Goal: Information Seeking & Learning: Learn about a topic

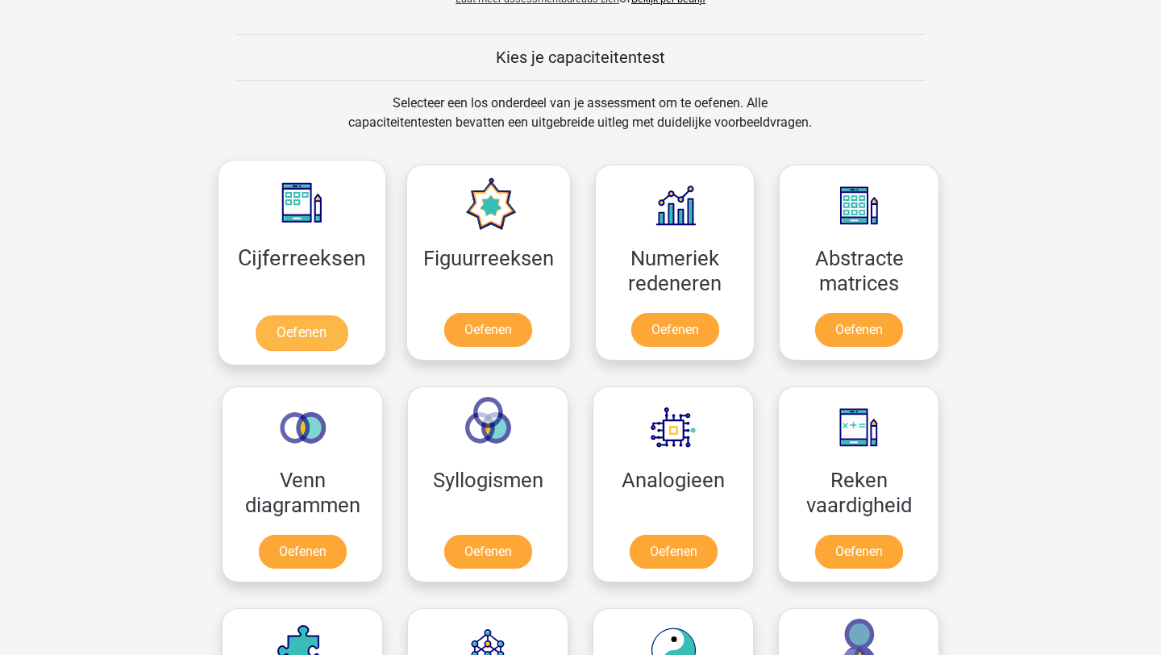
scroll to position [597, 0]
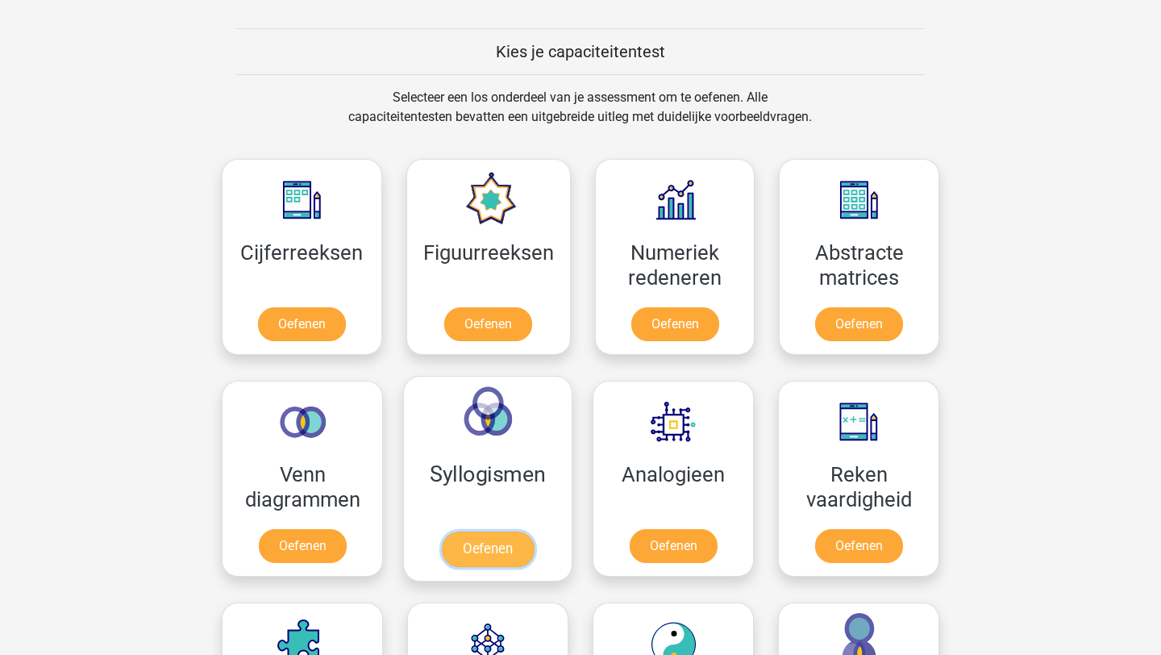
click at [457, 557] on link "Oefenen" at bounding box center [488, 548] width 92 height 35
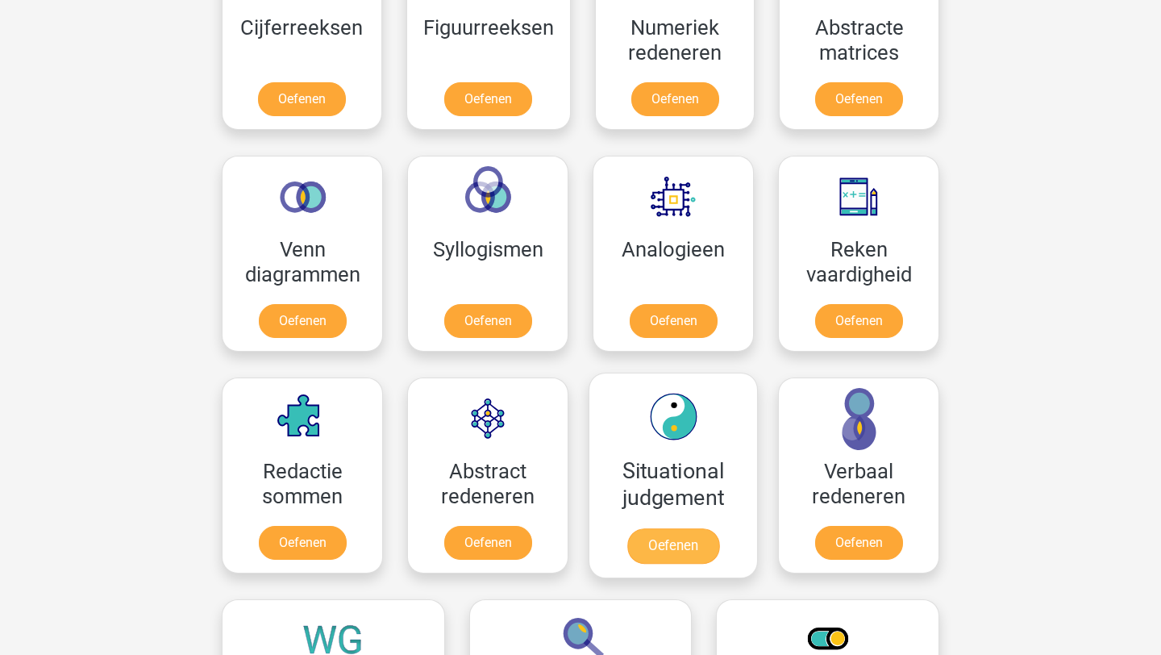
scroll to position [833, 0]
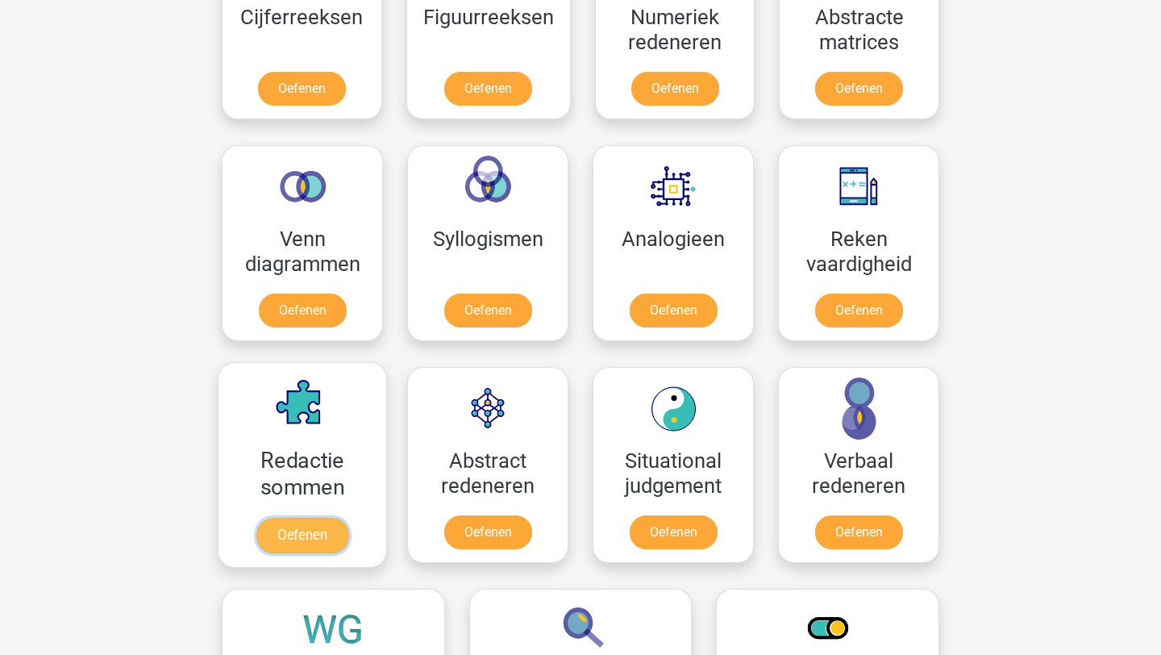
click at [293, 518] on link "Oefenen" at bounding box center [302, 535] width 92 height 35
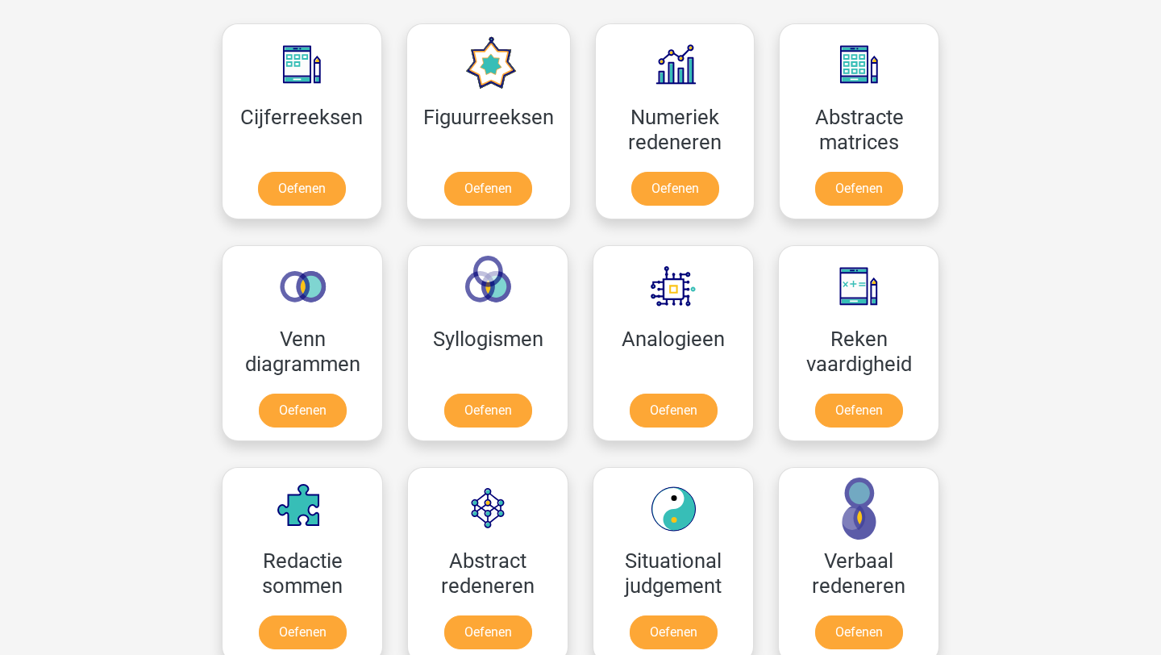
scroll to position [721, 0]
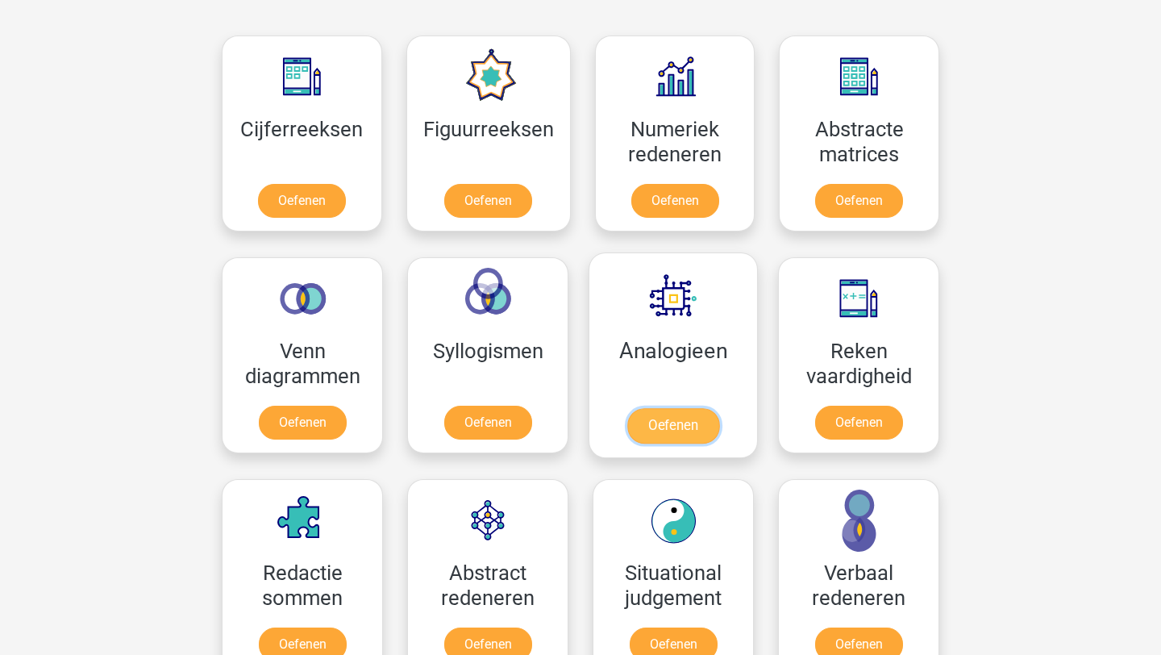
click at [585, 434] on link "Oefenen" at bounding box center [673, 425] width 92 height 35
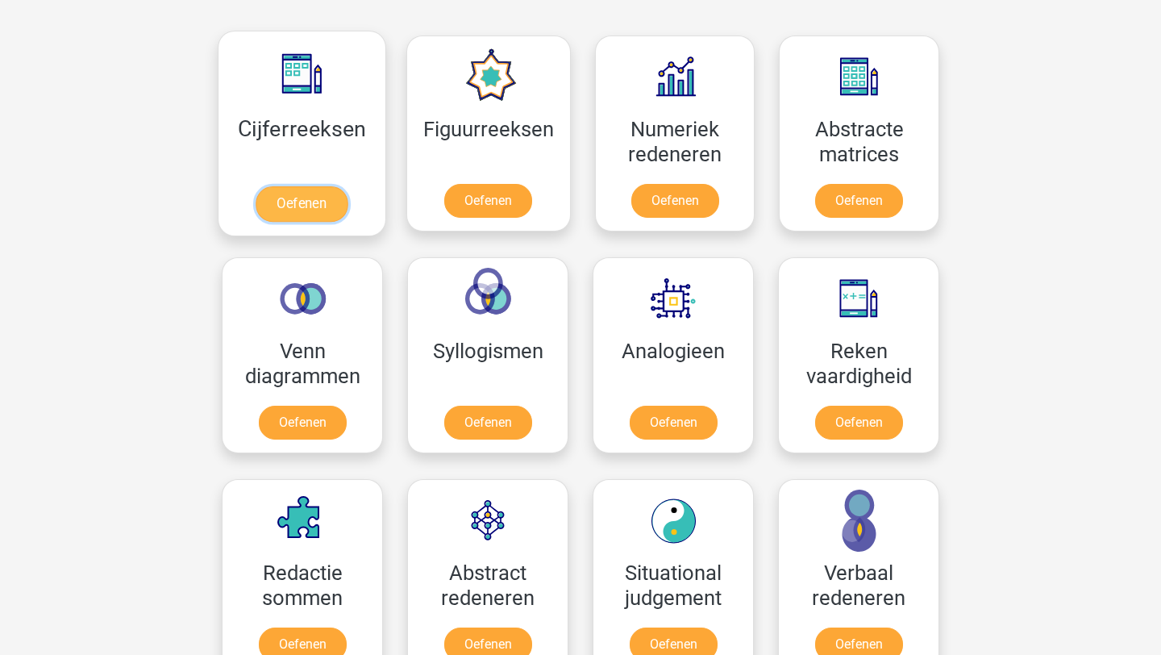
click at [328, 201] on link "Oefenen" at bounding box center [302, 203] width 92 height 35
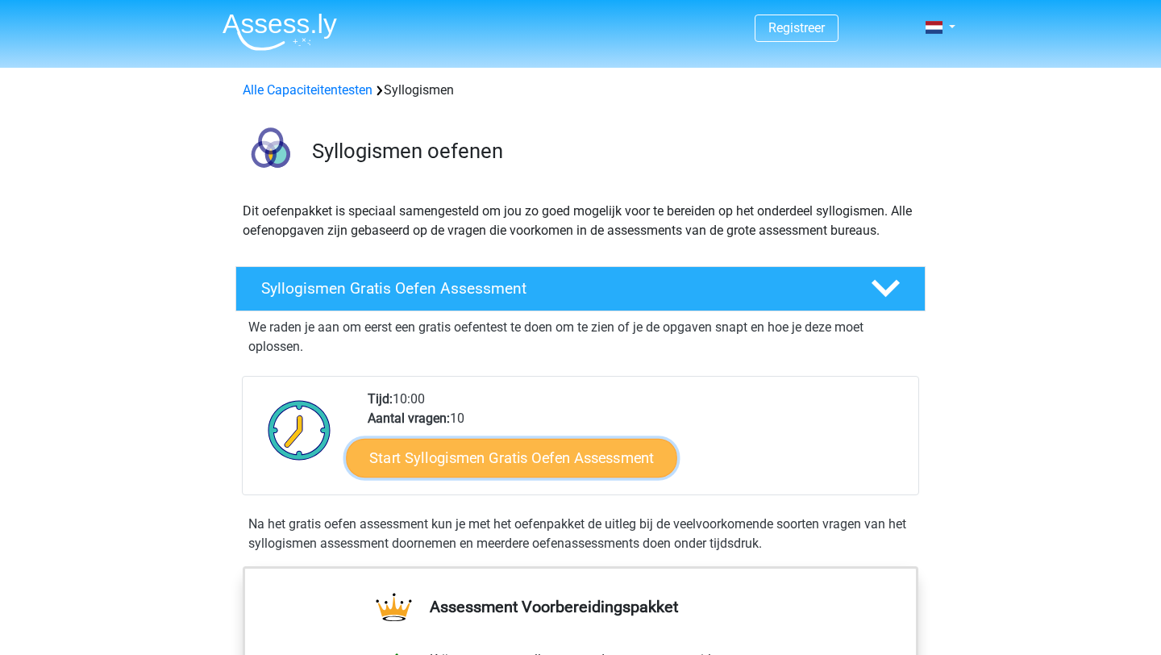
click at [501, 464] on link "Start Syllogismen Gratis Oefen Assessment" at bounding box center [512, 457] width 331 height 39
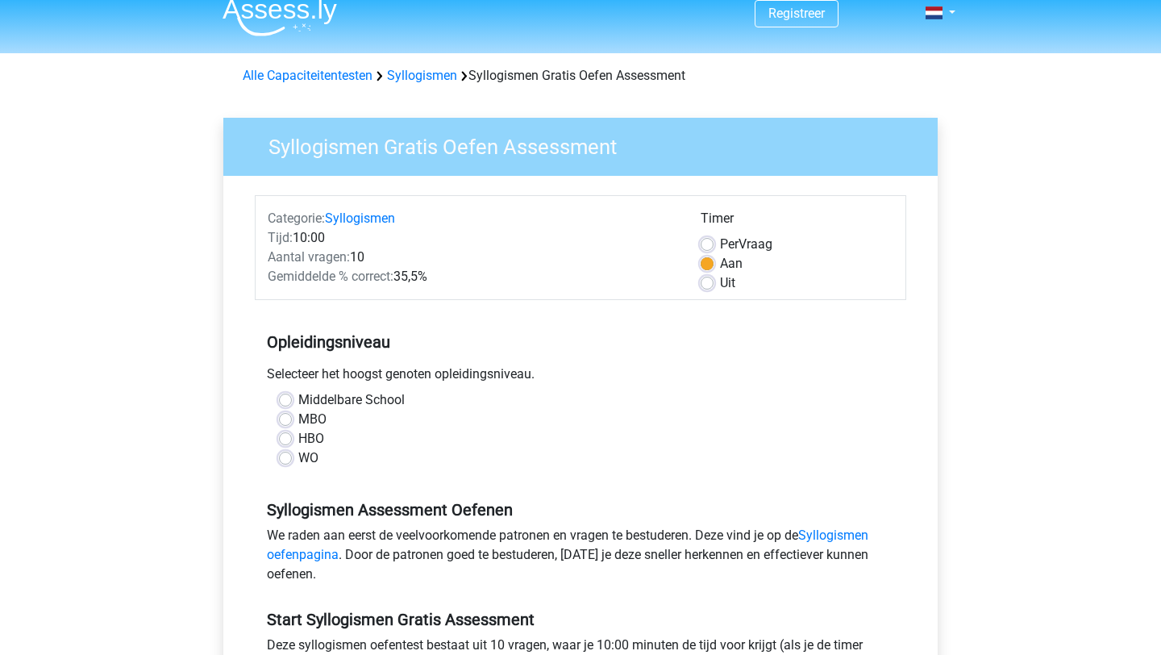
scroll to position [16, 0]
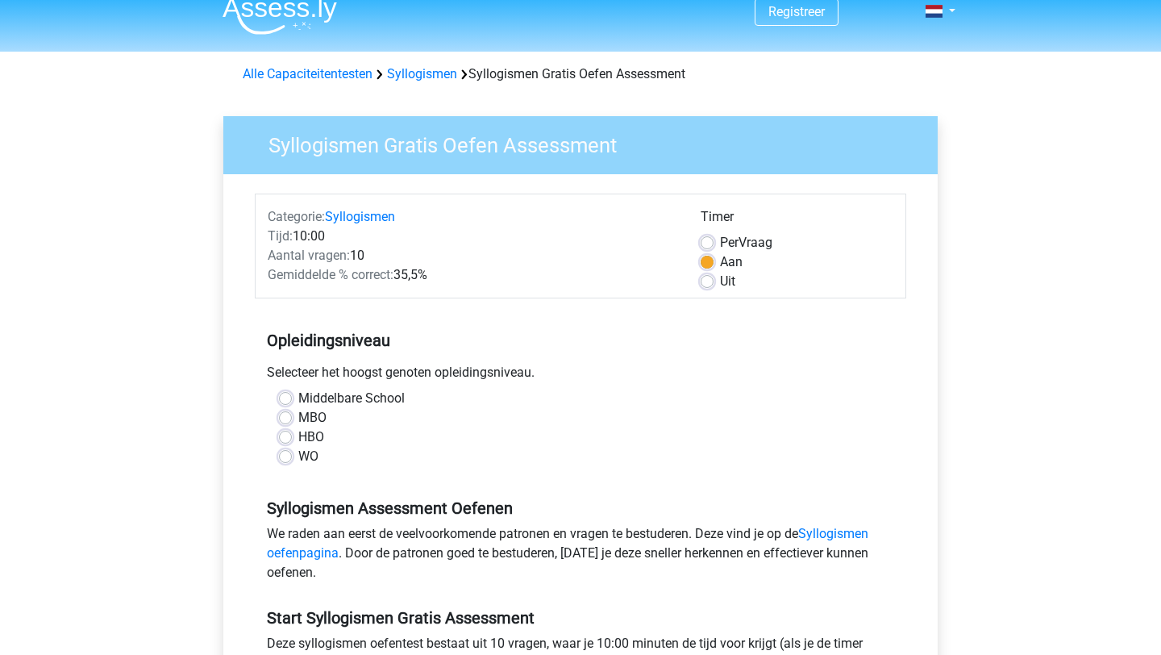
click at [298, 420] on label "MBO" at bounding box center [312, 417] width 28 height 19
click at [283, 420] on input "MBO" at bounding box center [285, 416] width 13 height 16
radio input "true"
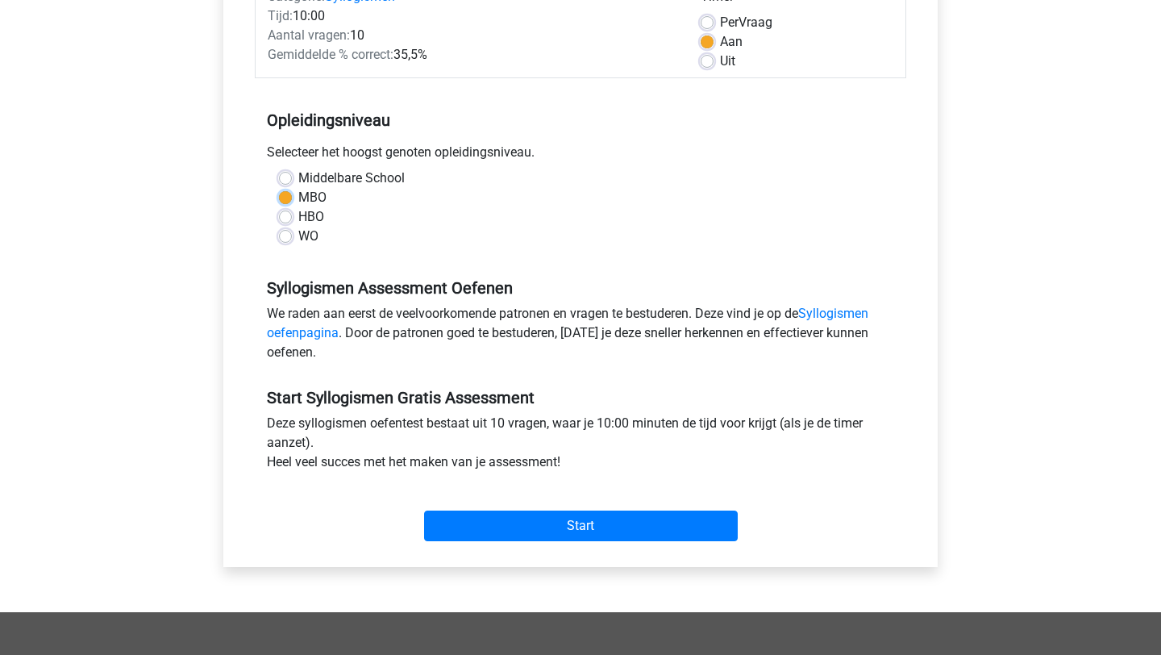
scroll to position [239, 0]
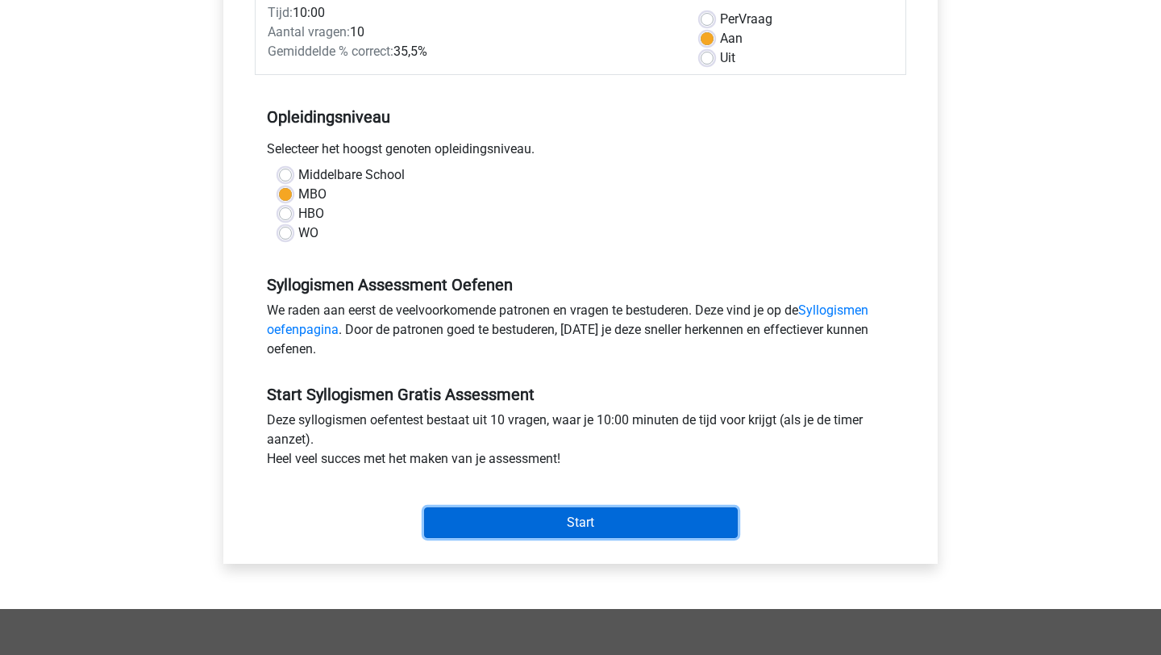
click at [477, 515] on input "Start" at bounding box center [581, 522] width 314 height 31
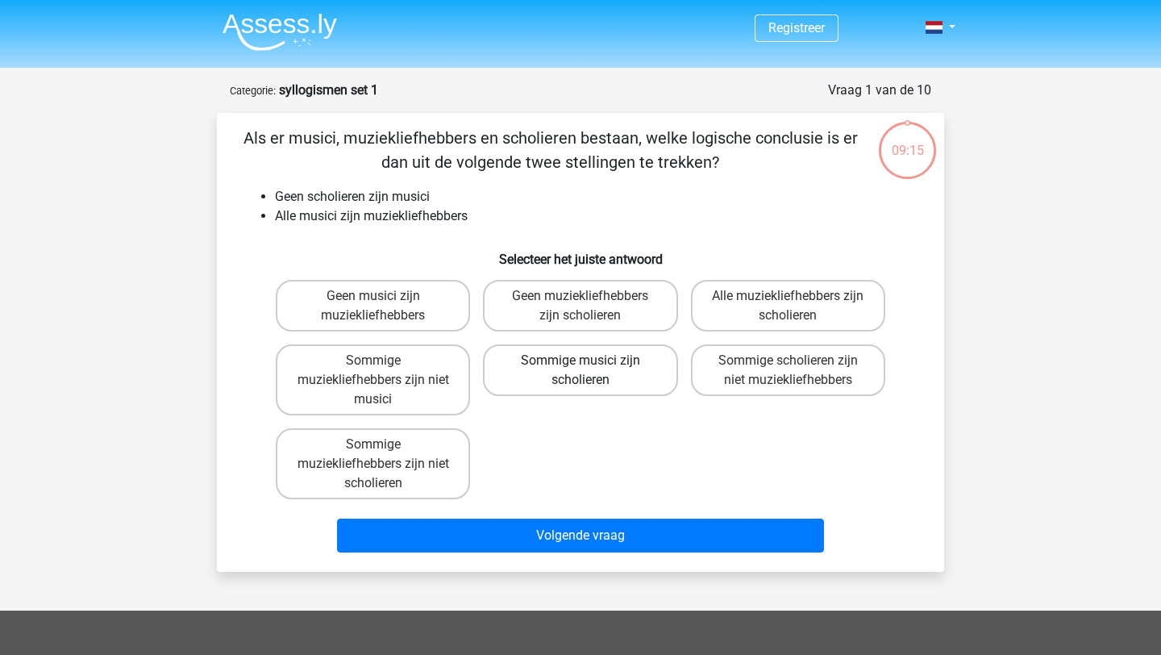
click at [548, 360] on label "Sommige musici zijn scholieren" at bounding box center [580, 370] width 194 height 52
click at [580, 360] on input "Sommige musici zijn scholieren" at bounding box center [585, 365] width 10 height 10
radio input "true"
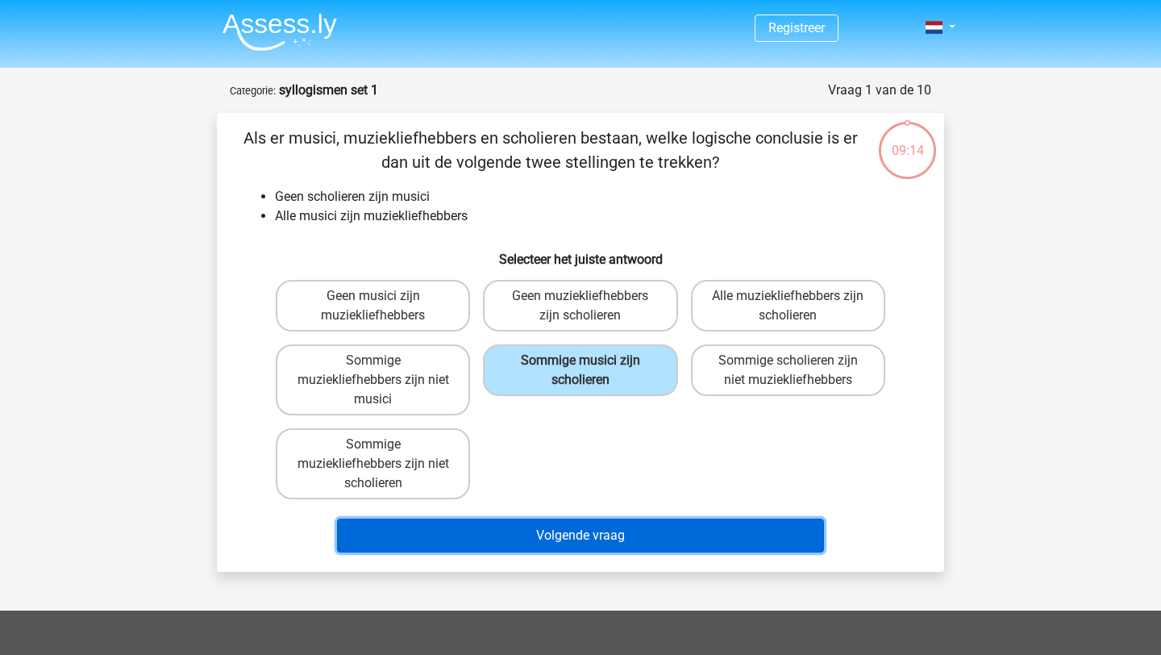
click at [566, 538] on button "Volgende vraag" at bounding box center [581, 535] width 488 height 34
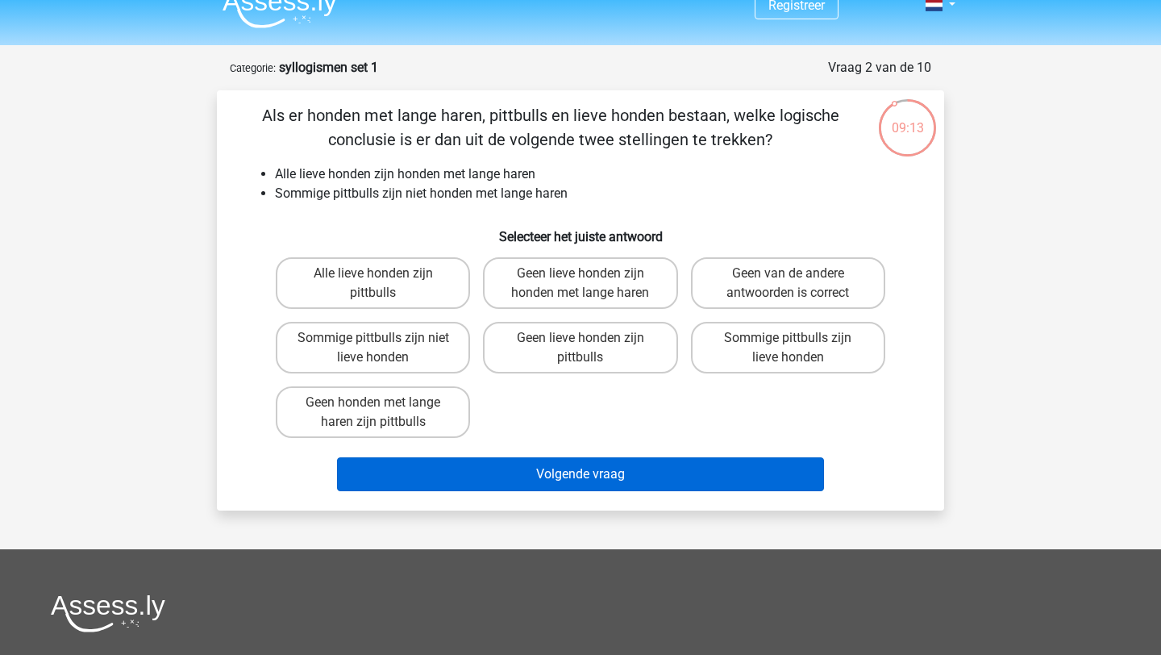
scroll to position [19, 0]
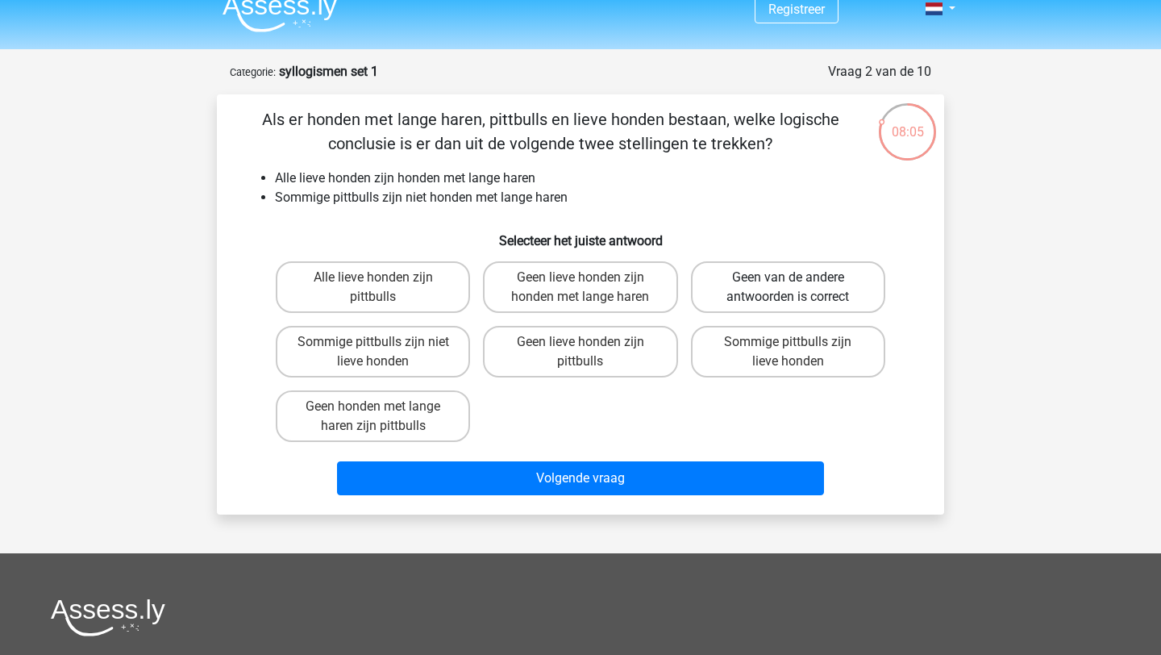
click at [752, 292] on label "Geen van de andere antwoorden is correct" at bounding box center [788, 287] width 194 height 52
click at [788, 288] on input "Geen van de andere antwoorden is correct" at bounding box center [793, 282] width 10 height 10
radio input "true"
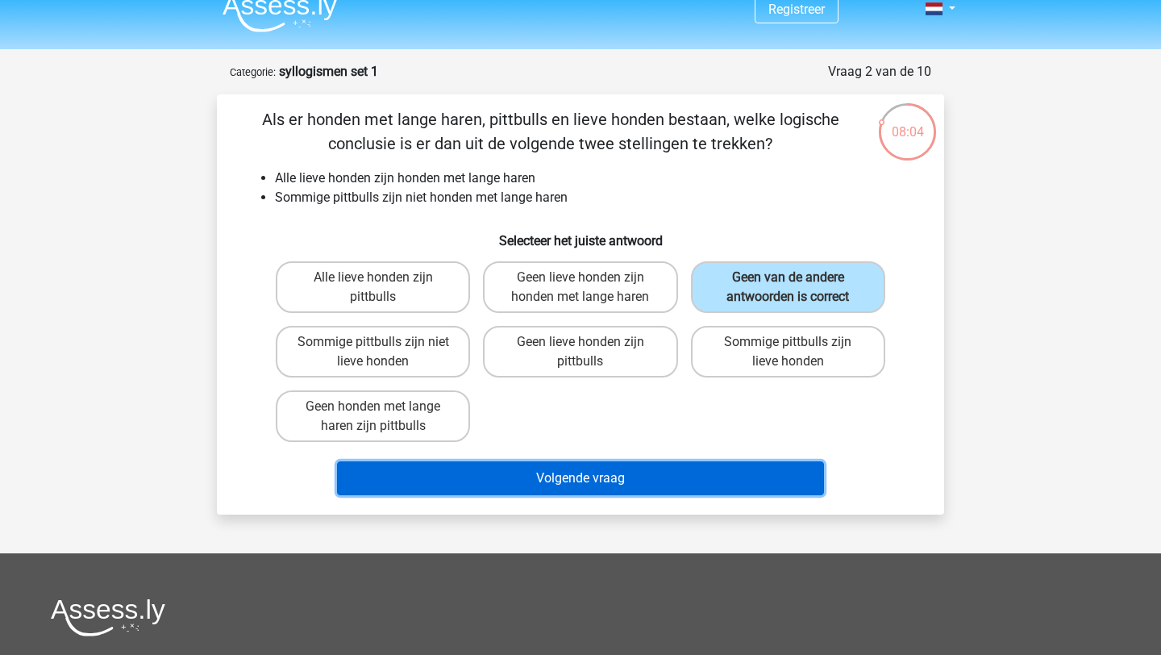
click at [688, 491] on button "Volgende vraag" at bounding box center [581, 478] width 488 height 34
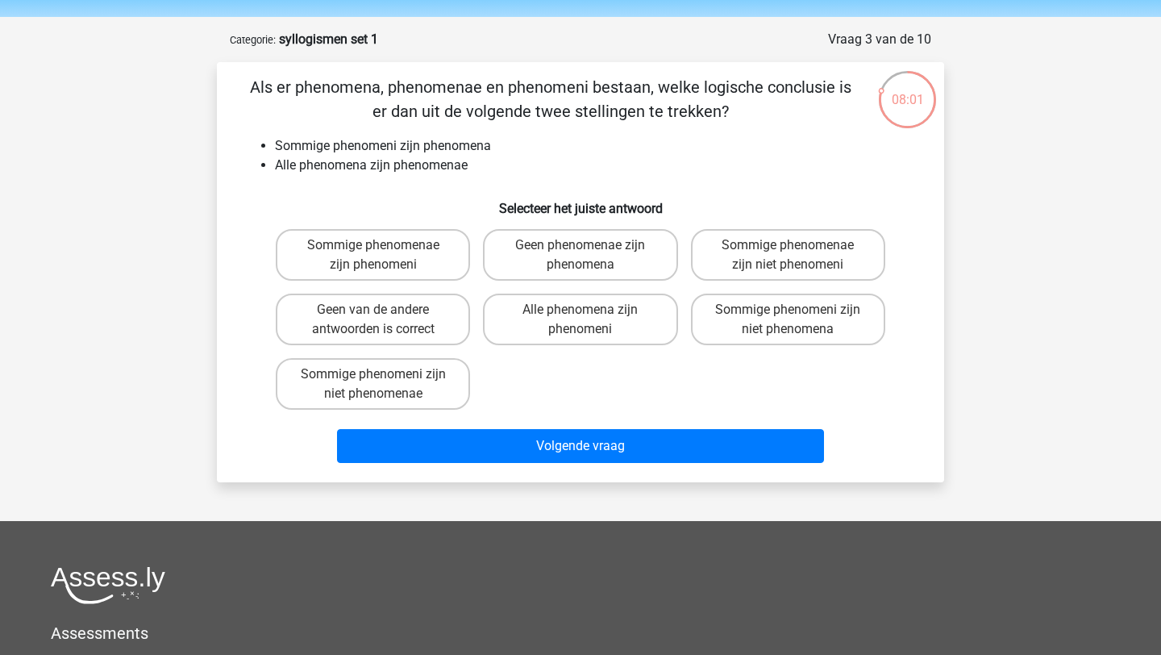
scroll to position [0, 0]
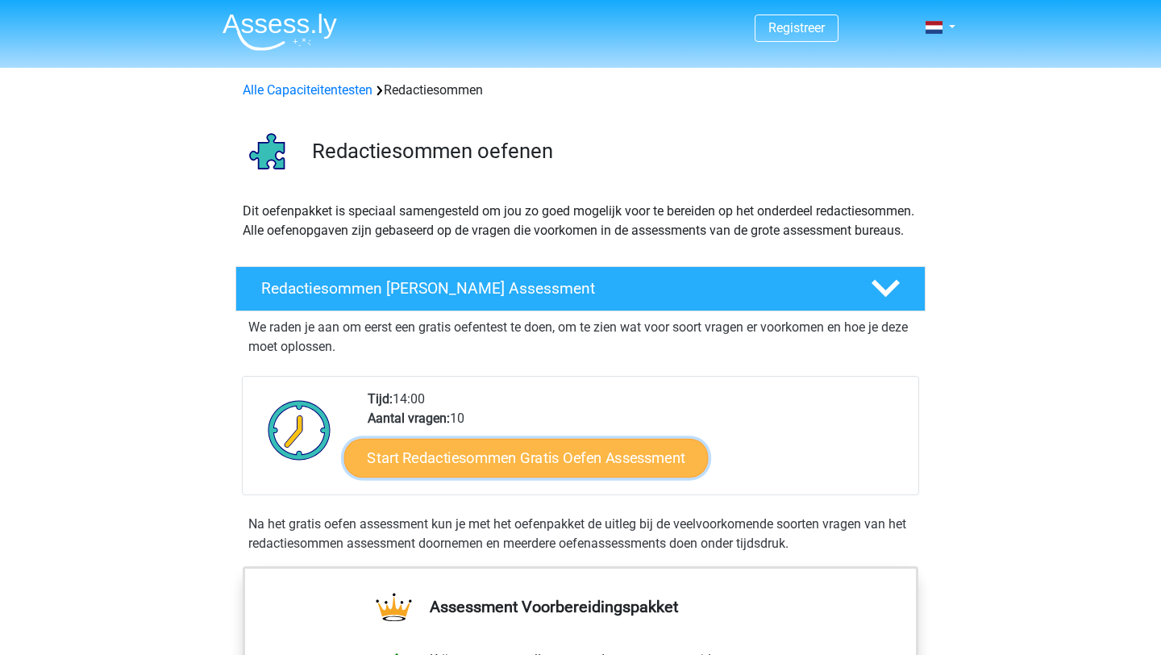
click at [410, 476] on link "Start Redactiesommen Gratis Oefen Assessment" at bounding box center [526, 457] width 364 height 39
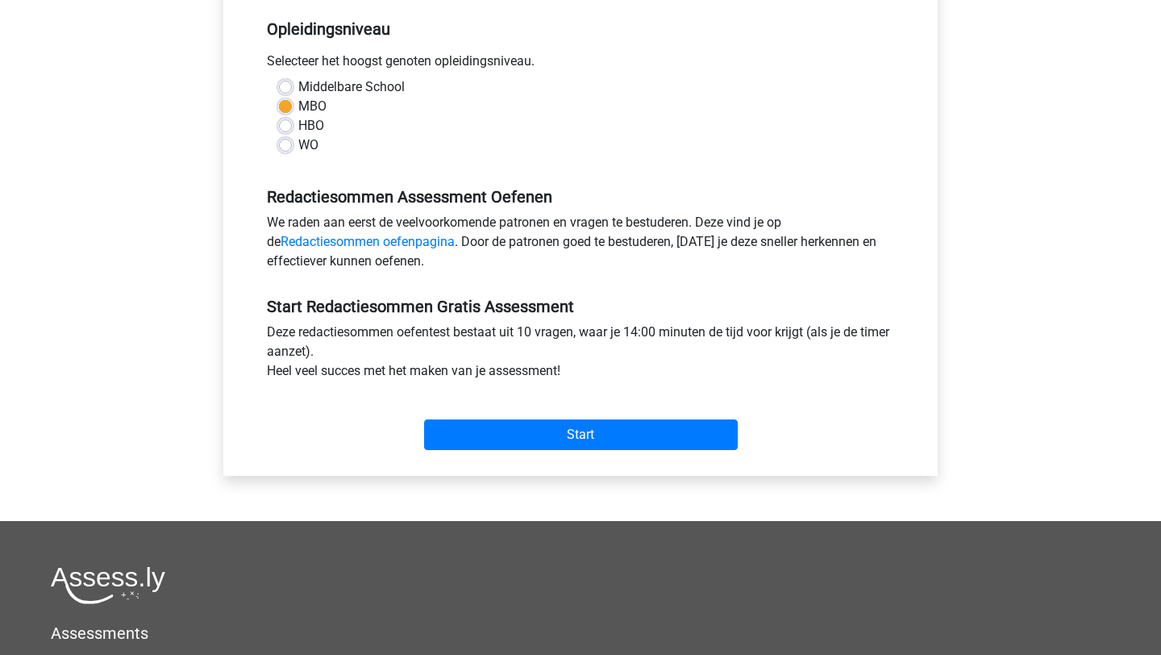
scroll to position [522, 0]
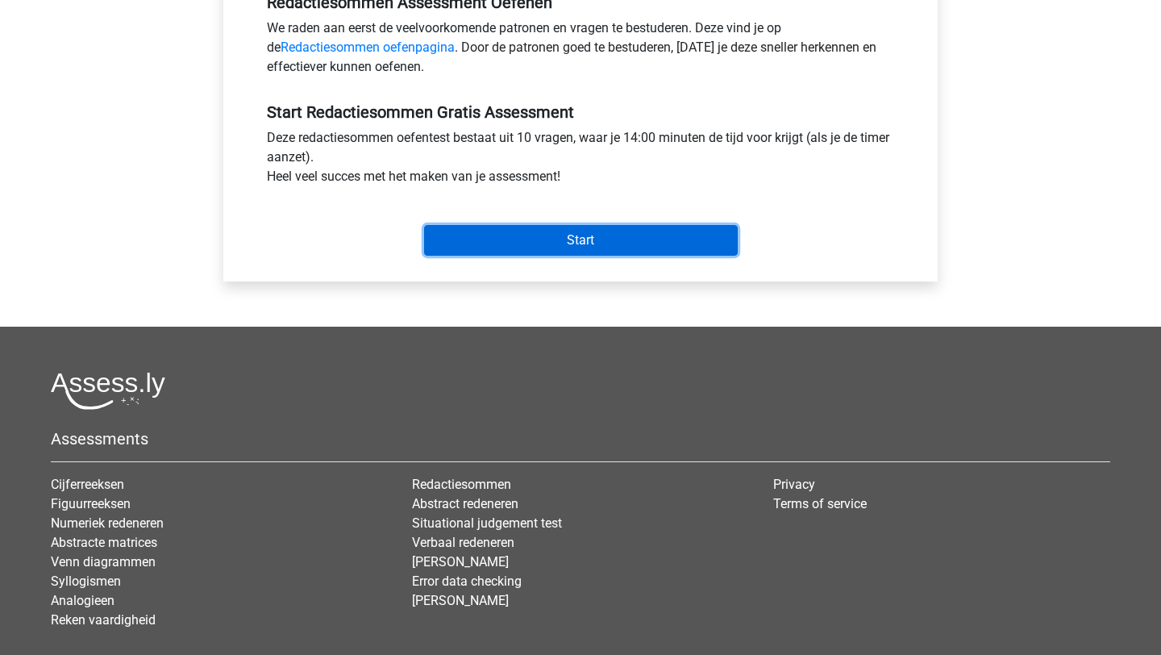
click at [543, 252] on input "Start" at bounding box center [581, 240] width 314 height 31
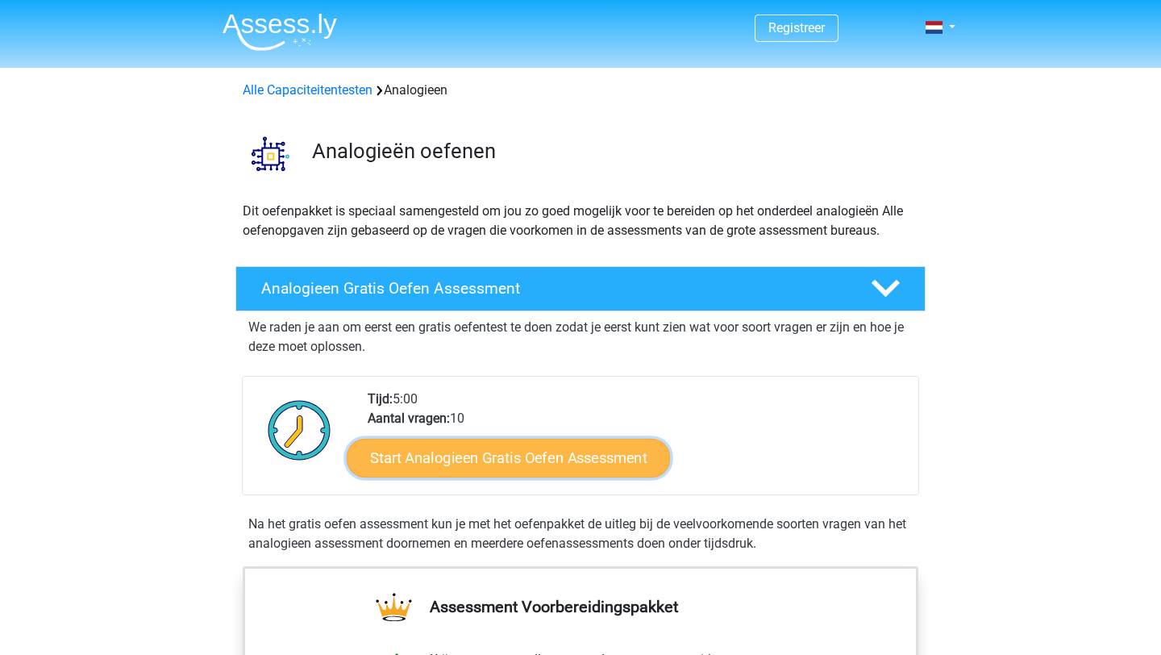
click at [561, 451] on link "Start Analogieen Gratis Oefen Assessment" at bounding box center [508, 457] width 323 height 39
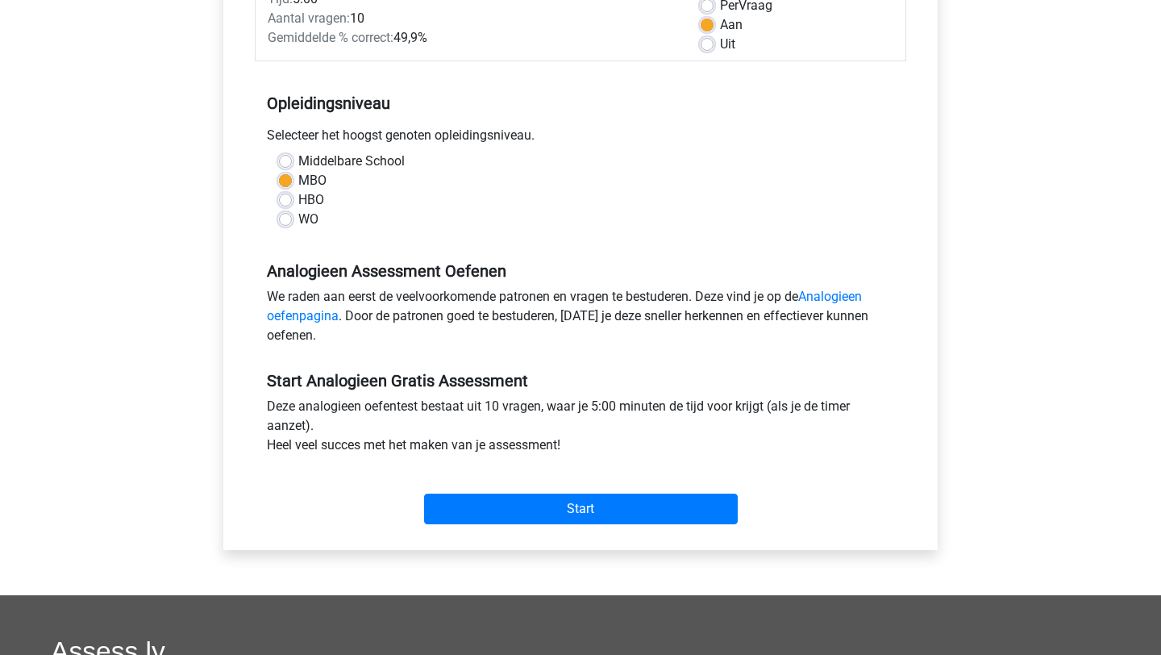
scroll to position [259, 0]
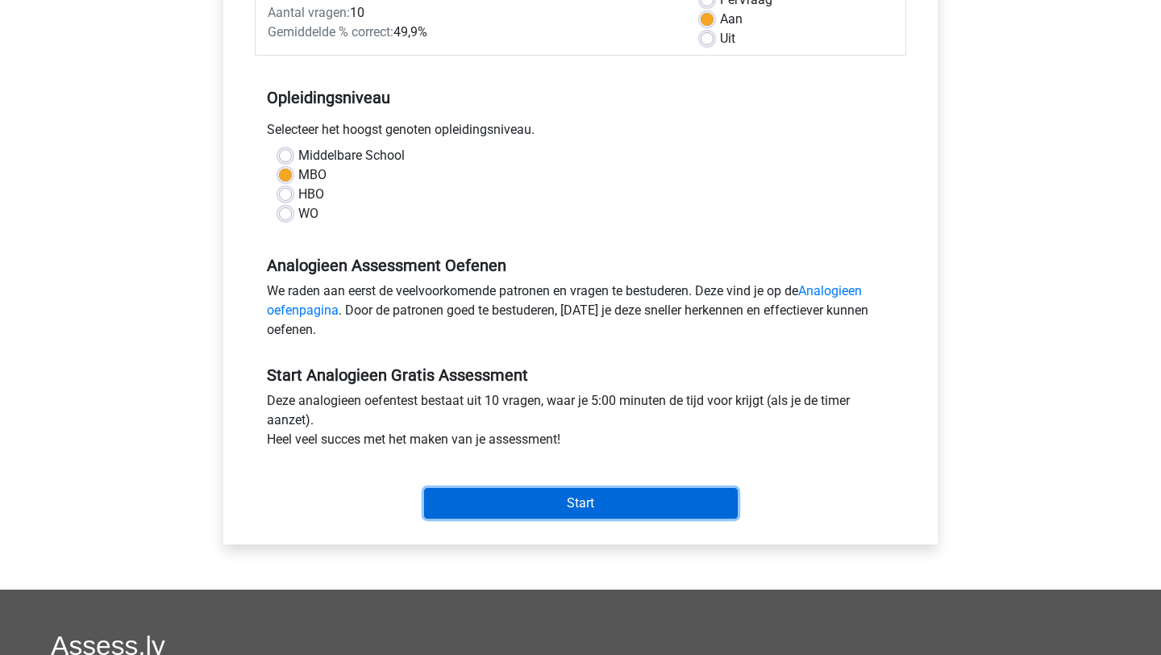
click at [555, 505] on input "Start" at bounding box center [581, 503] width 314 height 31
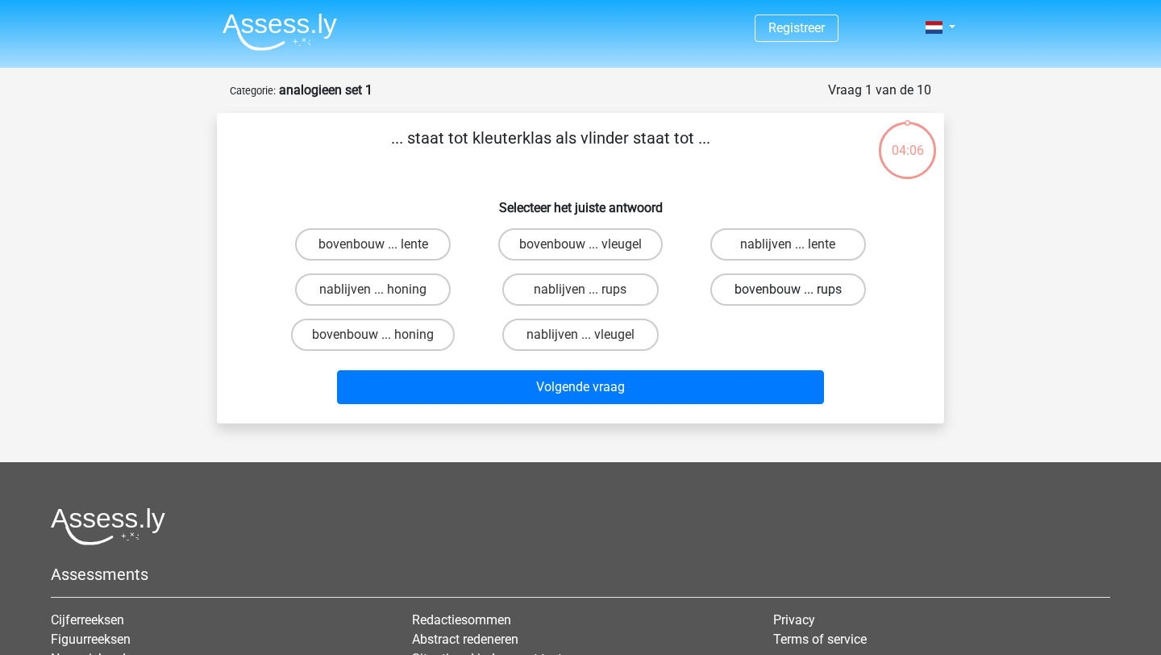
click at [741, 284] on label "bovenbouw ... rups" at bounding box center [788, 289] width 156 height 32
click at [788, 289] on input "bovenbouw ... rups" at bounding box center [793, 294] width 10 height 10
radio input "true"
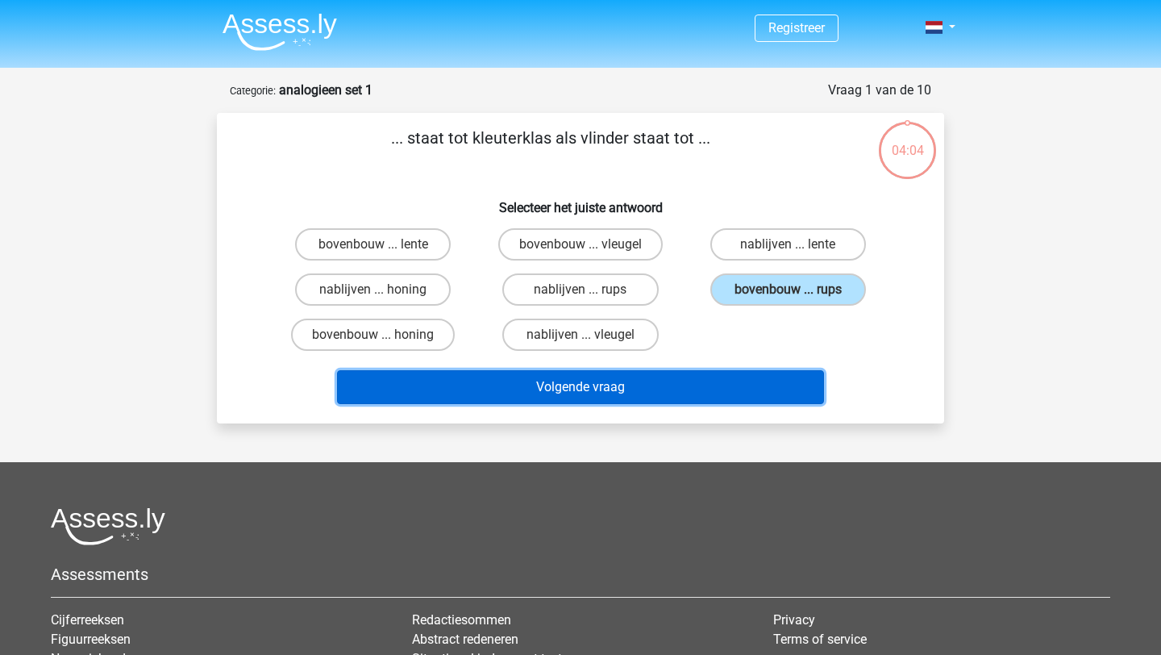
click at [696, 399] on button "Volgende vraag" at bounding box center [581, 387] width 488 height 34
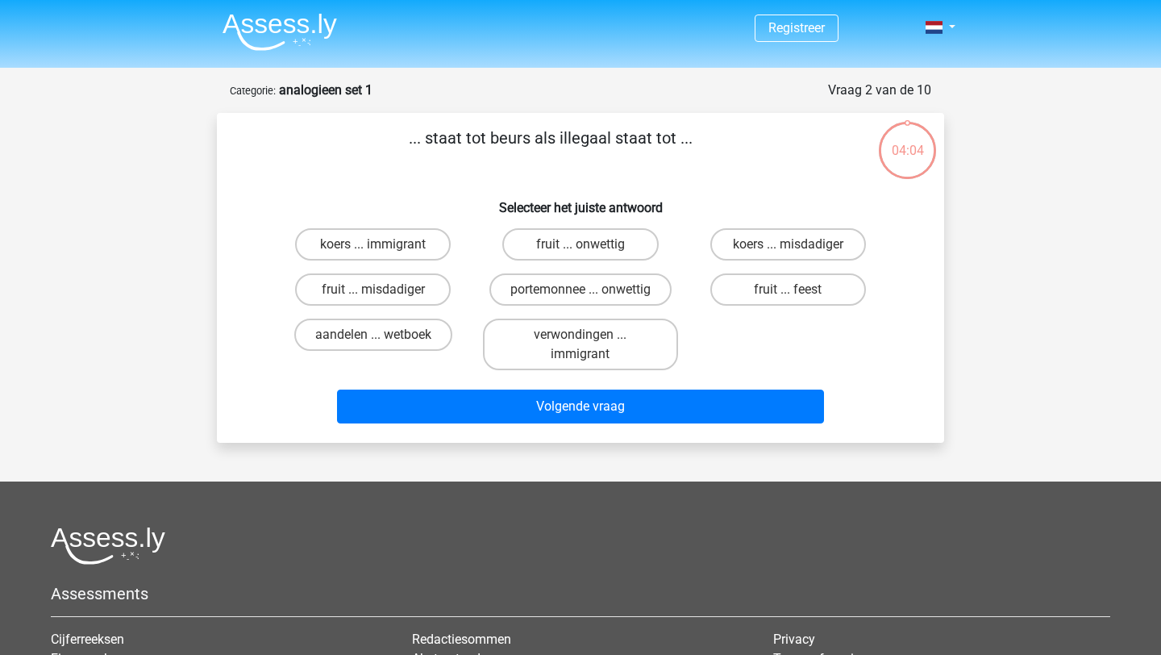
scroll to position [81, 0]
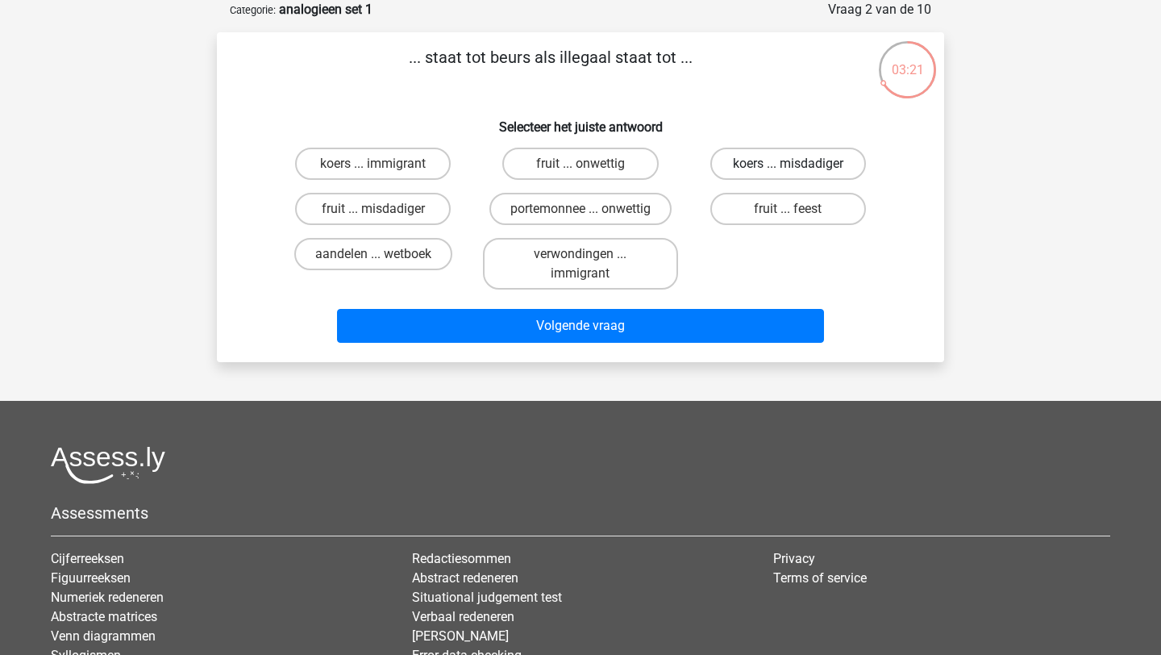
click at [744, 156] on label "koers ... misdadiger" at bounding box center [788, 164] width 156 height 32
click at [788, 164] on input "koers ... misdadiger" at bounding box center [793, 169] width 10 height 10
radio input "true"
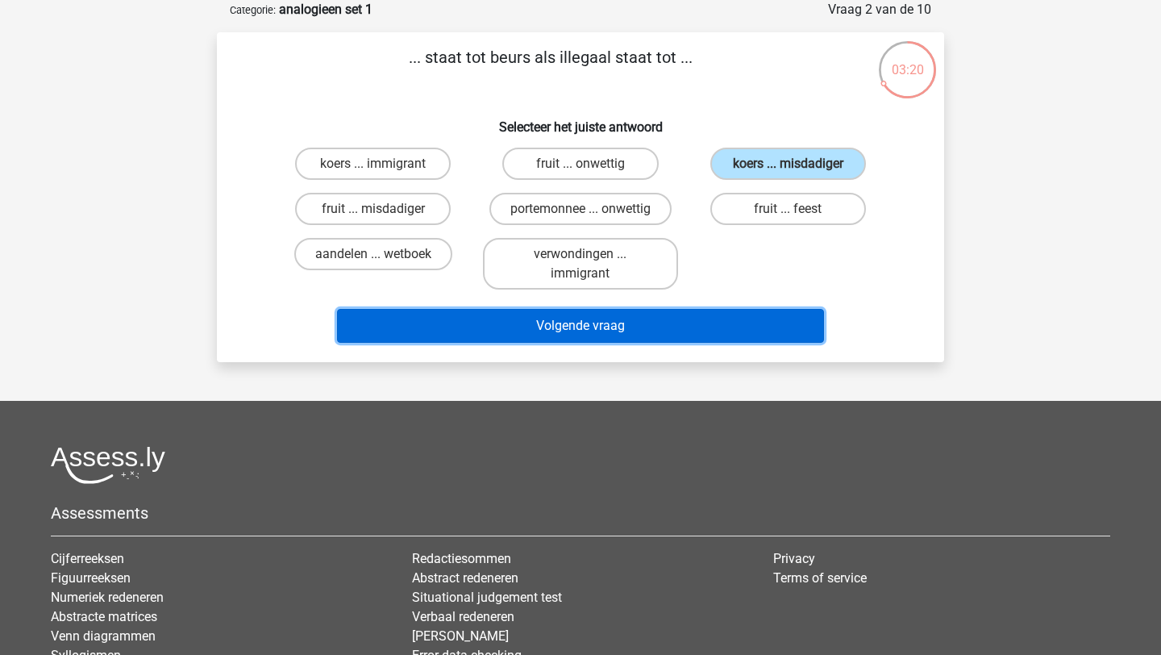
click at [693, 328] on button "Volgende vraag" at bounding box center [581, 326] width 488 height 34
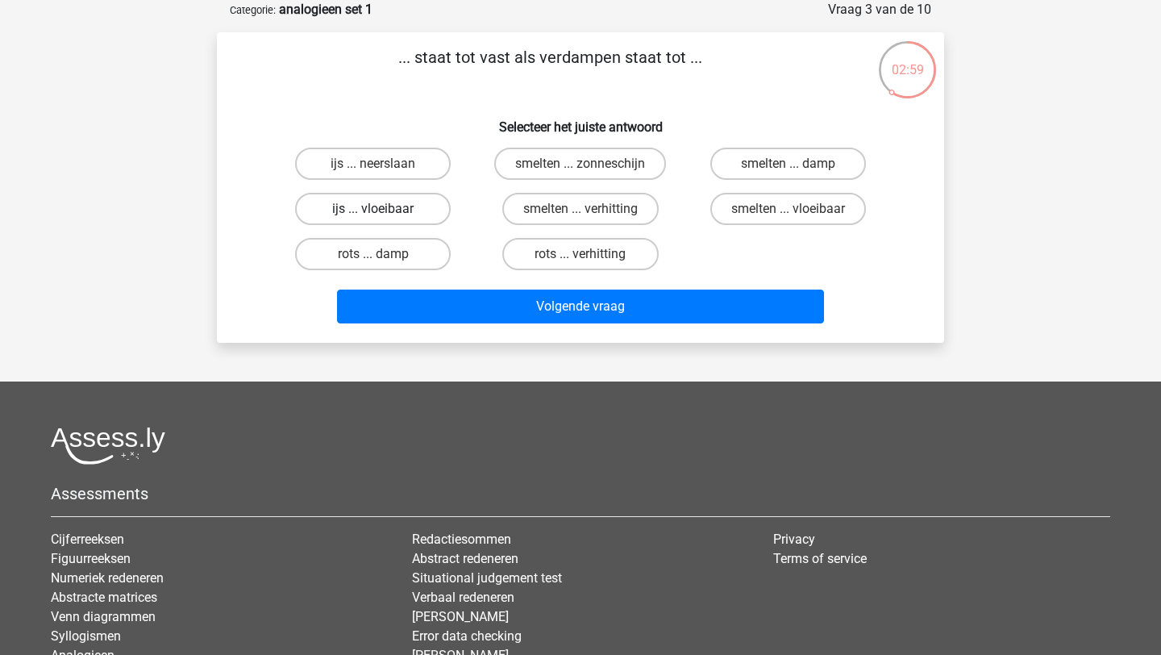
click at [423, 209] on label "ijs ... vloeibaar" at bounding box center [373, 209] width 156 height 32
click at [384, 209] on input "ijs ... vloeibaar" at bounding box center [378, 214] width 10 height 10
radio input "true"
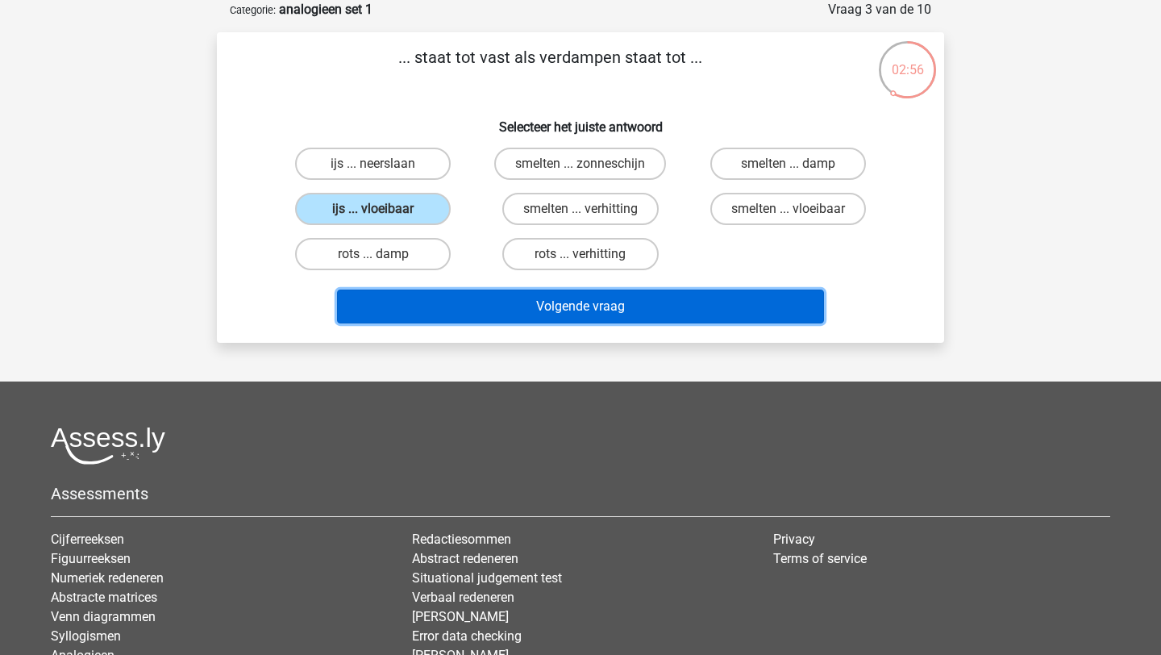
click at [443, 307] on button "Volgende vraag" at bounding box center [581, 306] width 488 height 34
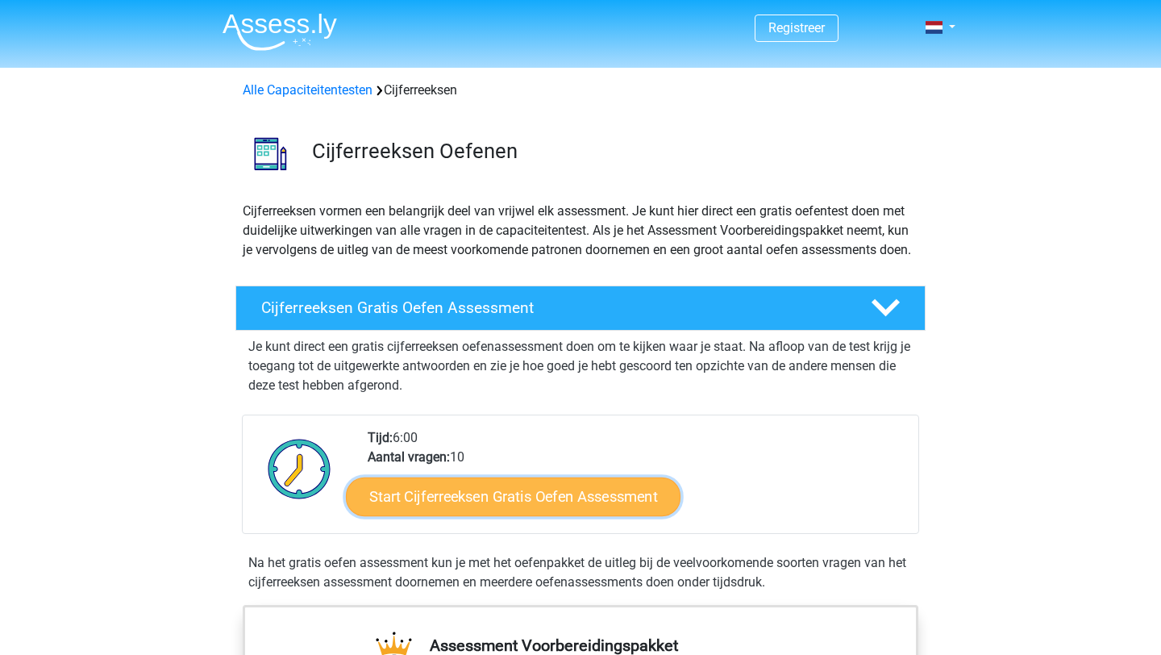
click at [564, 514] on link "Start Cijferreeksen Gratis Oefen Assessment" at bounding box center [513, 495] width 335 height 39
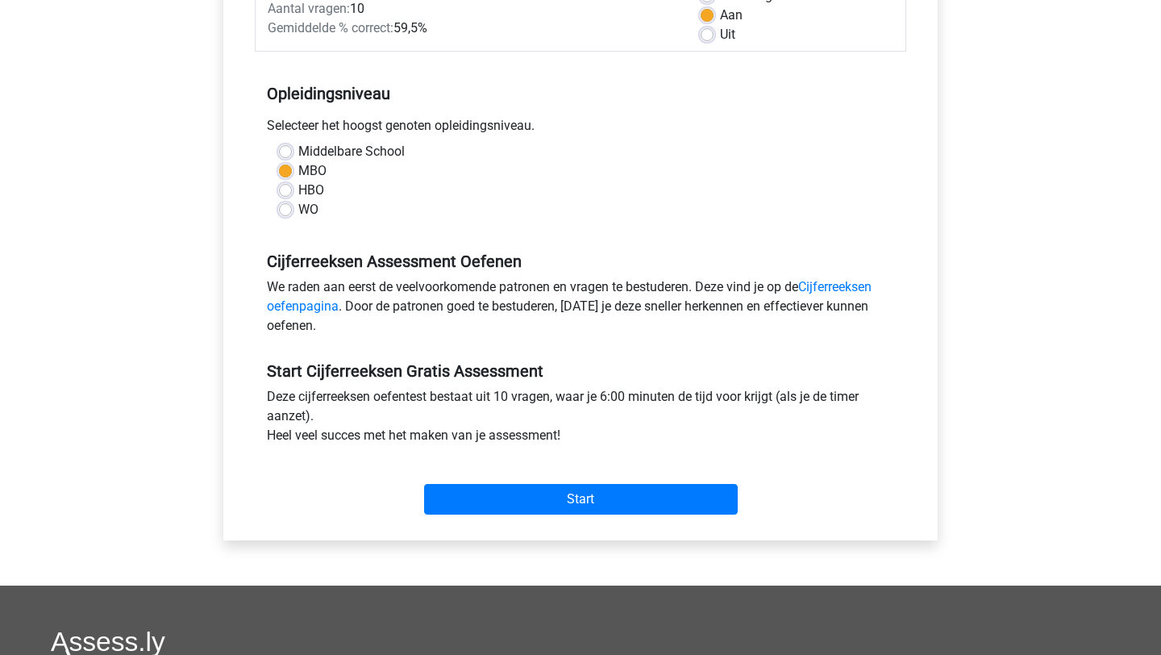
scroll to position [299, 0]
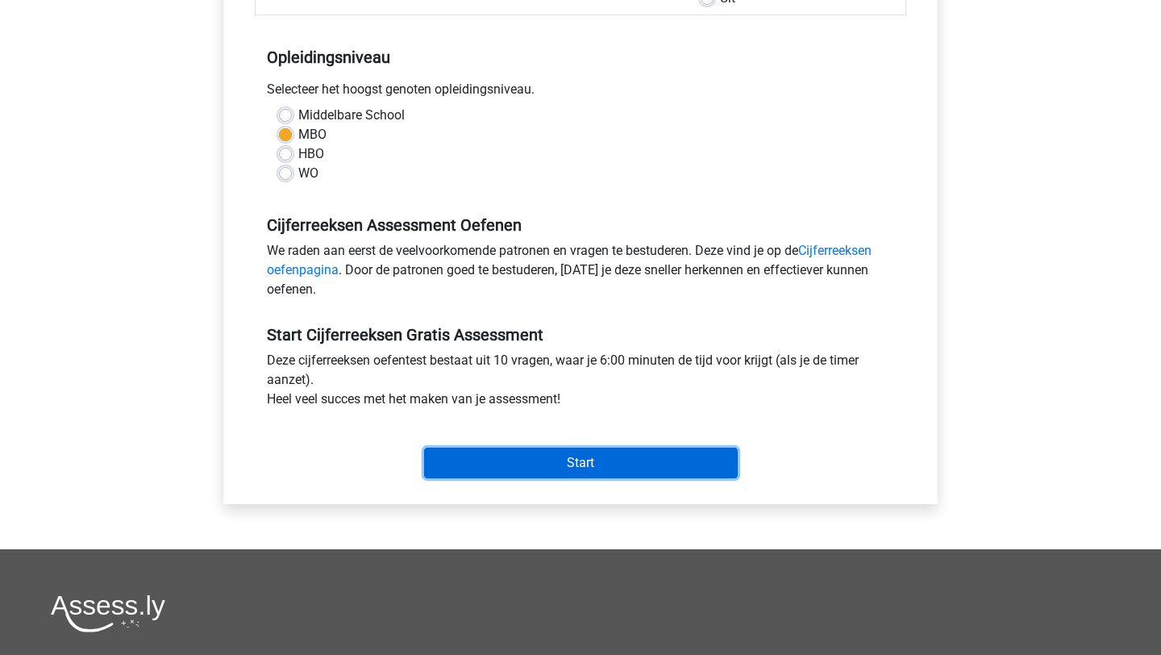
click at [564, 468] on input "Start" at bounding box center [581, 462] width 314 height 31
